Goal: Information Seeking & Learning: Learn about a topic

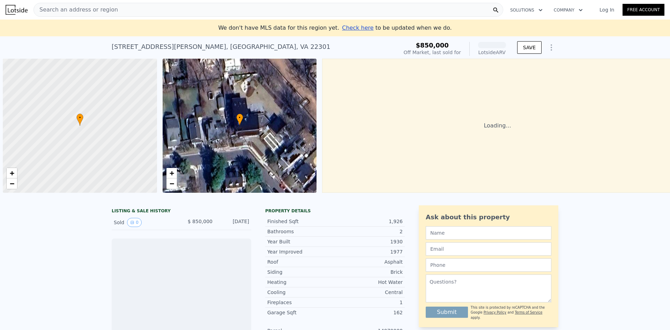
scroll to position [0, 3]
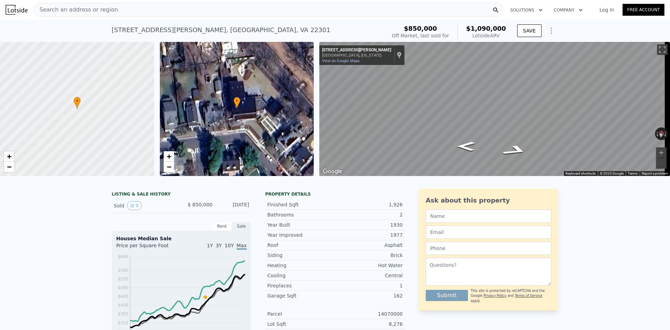
click at [239, 103] on span "•" at bounding box center [236, 101] width 7 height 6
click at [236, 103] on span "•" at bounding box center [236, 101] width 7 height 6
click at [167, 157] on span "+" at bounding box center [168, 156] width 5 height 9
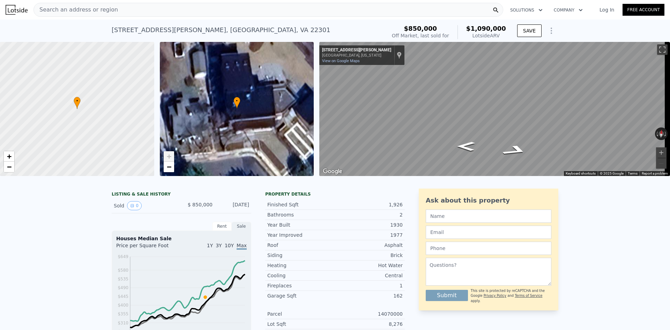
click at [167, 157] on span "+" at bounding box center [168, 156] width 5 height 9
click at [170, 168] on span "−" at bounding box center [168, 166] width 5 height 9
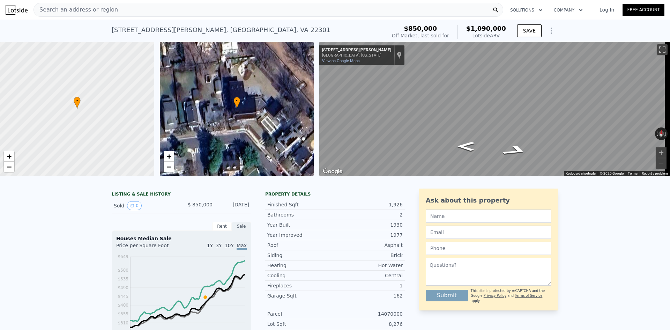
drag, startPoint x: 251, startPoint y: 110, endPoint x: 48, endPoint y: 229, distance: 235.7
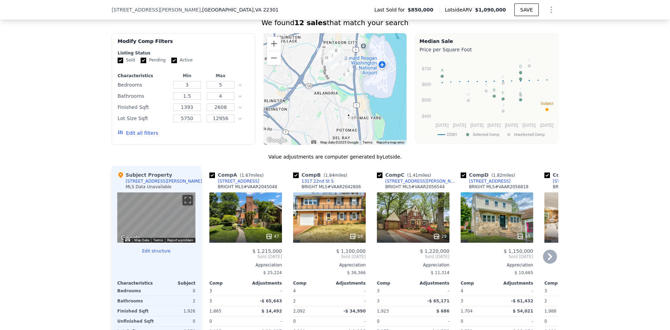
scroll to position [521, 0]
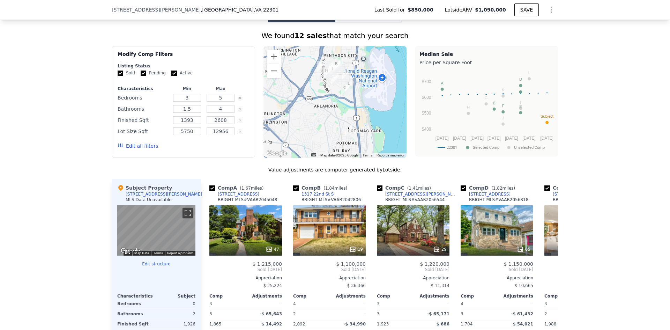
click at [139, 149] on button "Edit all filters" at bounding box center [138, 145] width 40 height 7
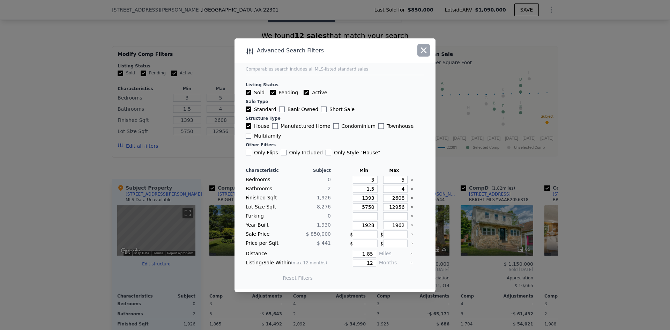
click at [422, 51] on icon "button" at bounding box center [424, 50] width 10 height 10
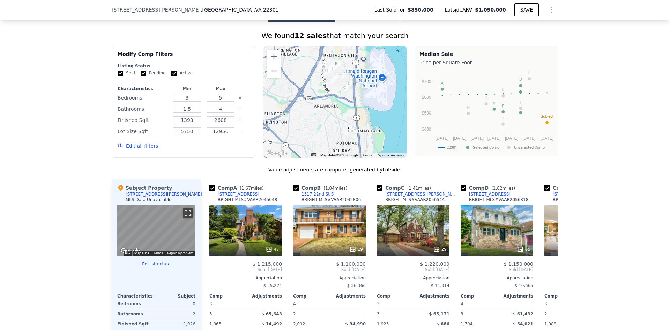
click at [185, 218] on button "Toggle fullscreen view" at bounding box center [188, 213] width 10 height 10
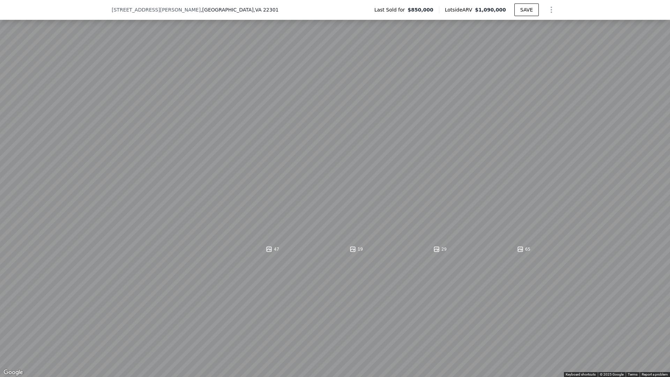
click at [662, 11] on button "Toggle fullscreen view" at bounding box center [662, 7] width 10 height 10
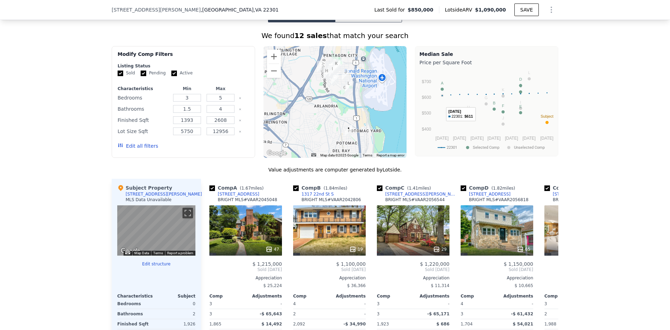
drag, startPoint x: 544, startPoint y: 127, endPoint x: 433, endPoint y: 109, distance: 112.9
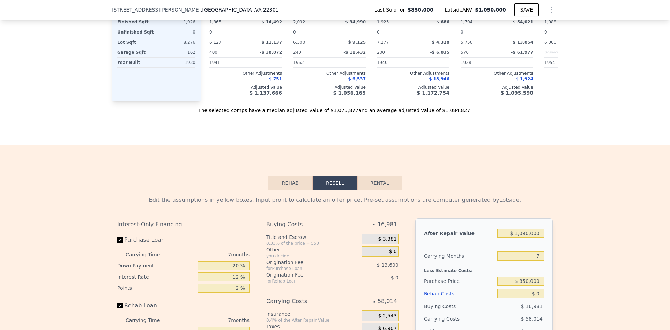
scroll to position [835, 0]
